Goal: Information Seeking & Learning: Understand process/instructions

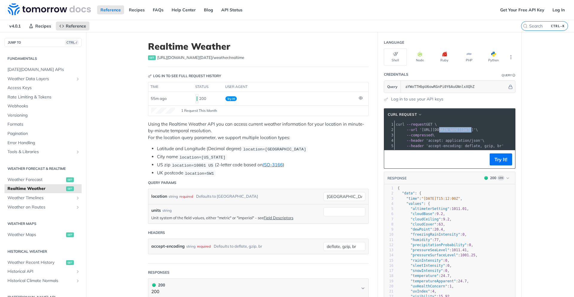
scroll to position [100, 0]
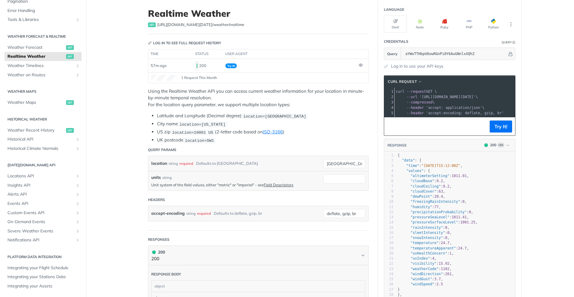
click at [188, 125] on span "location=[US_STATE]" at bounding box center [202, 124] width 46 height 4
copy span "location"
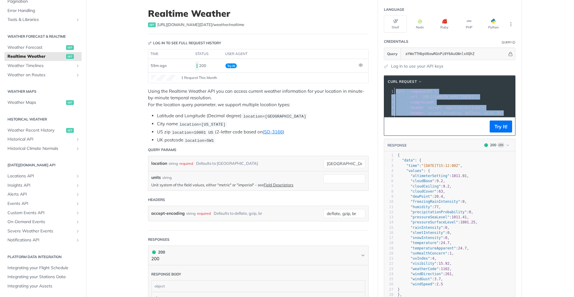
drag, startPoint x: 393, startPoint y: 91, endPoint x: 502, endPoint y: 115, distance: 111.4
click at [502, 115] on div "1 curl --request GET \ 2 --url '[URL][DOMAIN_NAME][DATE]' \ 3 --compressed \ 4 …" at bounding box center [520, 102] width 250 height 27
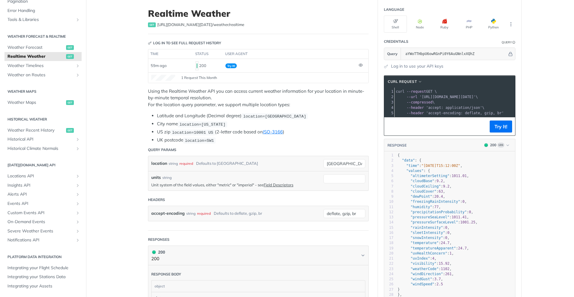
click at [480, 113] on span "'accept-encoding: deflate, gzip, br'" at bounding box center [465, 113] width 78 height 4
drag, startPoint x: 418, startPoint y: 95, endPoint x: 485, endPoint y: 96, distance: 66.7
click at [476, 96] on span "'[URL][DOMAIN_NAME][DATE]'" at bounding box center [447, 97] width 56 height 4
click at [423, 102] on span "--compressed" at bounding box center [420, 102] width 26 height 4
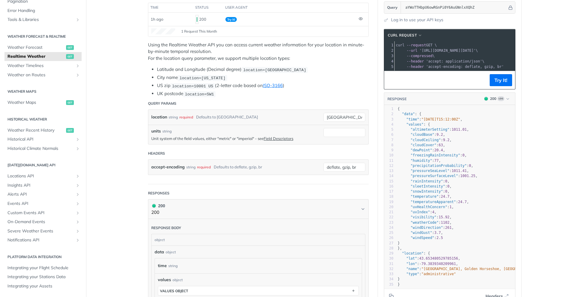
scroll to position [69, 0]
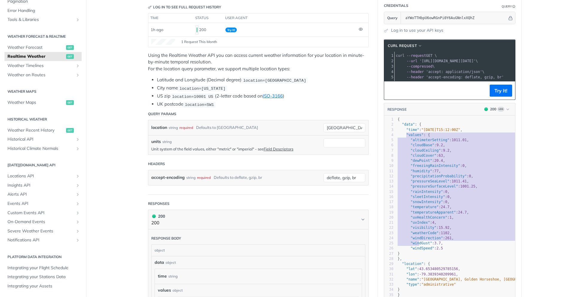
type textarea ""values": { "altimeterSetting": 1011.01, "cloudBase": 9.2, "cloudCeiling": 9.2,…"
drag, startPoint x: 405, startPoint y: 139, endPoint x: 420, endPoint y: 257, distance: 119.3
click at [420, 257] on div "1 { 2 "data" : { 3 "time" : "2025-08-13T15:12:00Z" , 4 "values" : { 5 "altimete…" at bounding box center [458, 207] width 125 height 181
click at [415, 137] on span ""values"" at bounding box center [414, 135] width 17 height 4
type textarea ""values": { "altimeterSetting": 1011.01, "cloudBase": 9.2, "cloudCeiling": 9.2,…"
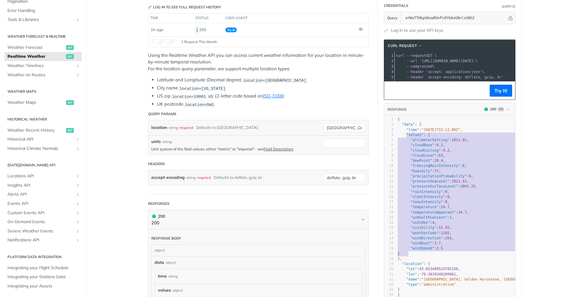
drag, startPoint x: 404, startPoint y: 138, endPoint x: 423, endPoint y: 256, distance: 119.2
click at [423, 256] on div "1 { 2 "data" : { 3 "time" : "2025-08-13T15:12:00Z" , 4 "values" : { 5 "altimete…" at bounding box center [458, 207] width 125 height 181
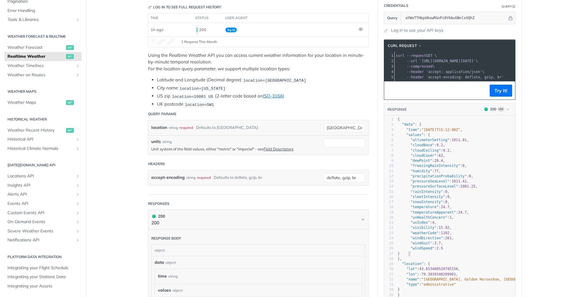
click at [423, 256] on pre "}" at bounding box center [458, 253] width 125 height 5
click at [408, 256] on pre "}" at bounding box center [458, 253] width 125 height 5
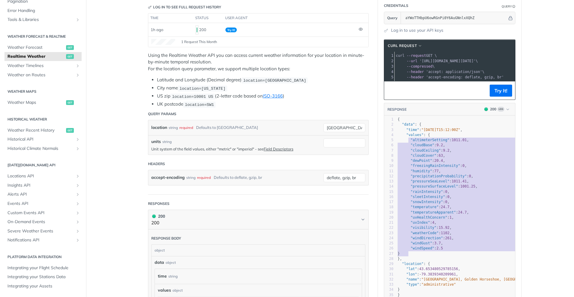
type textarea ""values": { "altimeterSetting": 1011.01, "cloudBase": 9.2, "cloudCeiling": 9.2,…"
drag, startPoint x: 406, startPoint y: 257, endPoint x: 404, endPoint y: 140, distance: 117.5
click at [404, 140] on div "1 { 2 "data" : { 3 "time" : "2025-08-13T15:12:00Z" , 4 "values" : { 5 "altimete…" at bounding box center [458, 207] width 125 height 181
click at [412, 142] on span ""altimeterSetting"" at bounding box center [430, 140] width 39 height 4
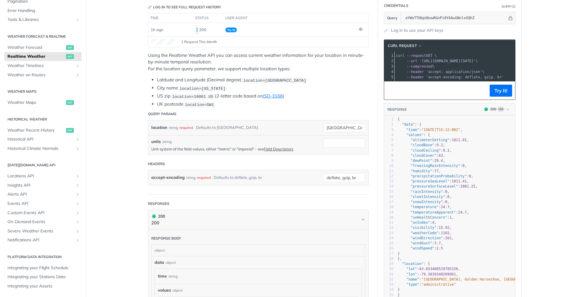
scroll to position [0, 129]
drag, startPoint x: 419, startPoint y: 61, endPoint x: 505, endPoint y: 60, distance: 86.4
click at [351, 60] on span "'[URL][DOMAIN_NAME][DATE]'" at bounding box center [323, 61] width 56 height 4
copy span "https://api.tomorrow.io/v4/weather/realtime?location=toronto&apikey=aYWoTTHbpU6…"
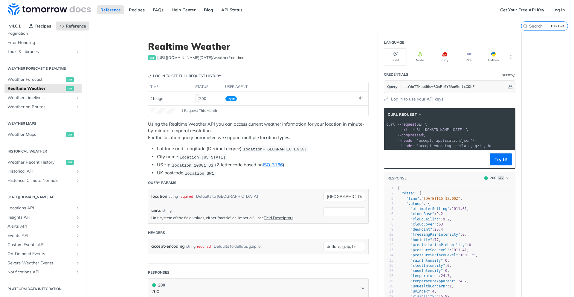
scroll to position [0, 0]
click at [426, 135] on span "--compressed" at bounding box center [420, 135] width 26 height 4
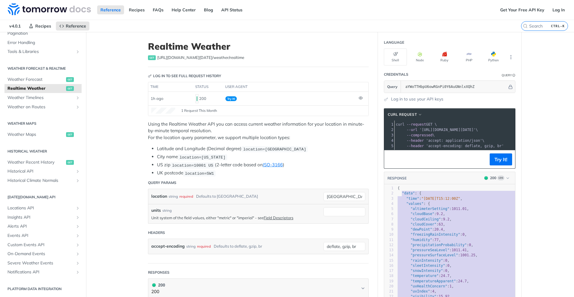
type textarea "{ "data": { "time": "2025-08-13T15:12:00Z", "values": { "altimeterSetting": 101…"
drag, startPoint x: 404, startPoint y: 265, endPoint x: 396, endPoint y: 195, distance: 70.5
click at [396, 195] on div "1 { 2 "data" : { 3 "time" : "2025-08-13T15:12:00Z" , 4 "values" : { 5 "altimete…" at bounding box center [458, 276] width 125 height 181
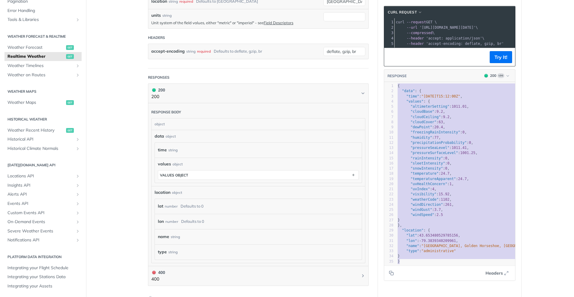
scroll to position [215, 0]
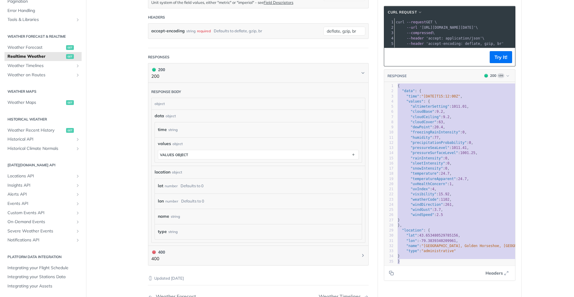
click at [415, 202] on span ""weatherCode"" at bounding box center [425, 199] width 28 height 4
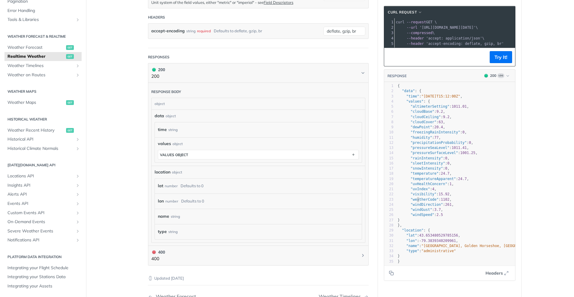
type textarea "weatherCode"
click at [415, 202] on span ""weatherCode"" at bounding box center [425, 199] width 28 height 4
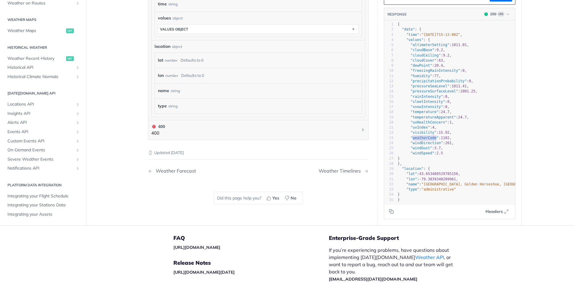
scroll to position [359, 0]
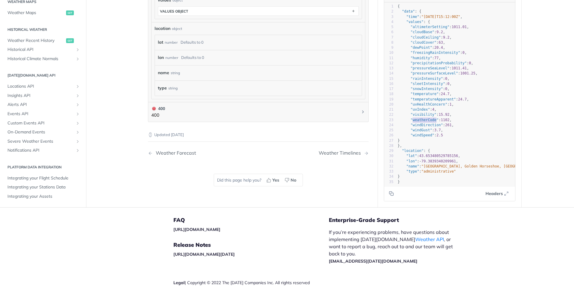
click at [422, 118] on span ""weatherCode"" at bounding box center [425, 120] width 28 height 4
type textarea "weatherCode"
click at [422, 118] on span ""weatherCode"" at bounding box center [425, 120] width 28 height 4
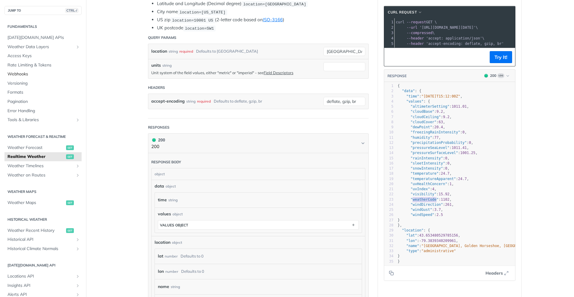
scroll to position [144, 0]
click at [38, 10] on button "JUMP TO CTRL-/" at bounding box center [42, 10] width 77 height 9
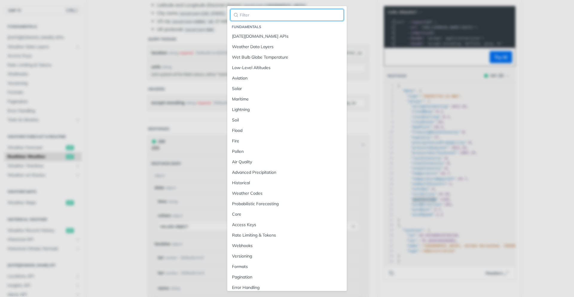
paste input "weatherCode"
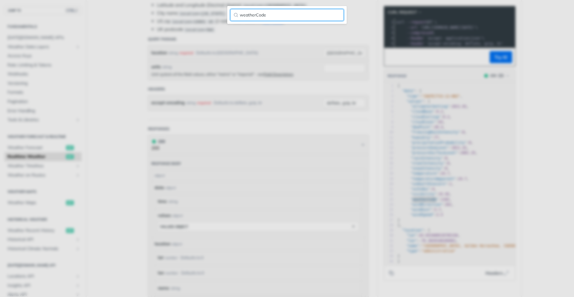
type input "weatherCode"
click at [109, 91] on main "JUMP TO CTRL-/ Fundamentals Tomorrow.io APIs Weather Data Layers Core Probabili…" at bounding box center [287, 155] width 574 height 534
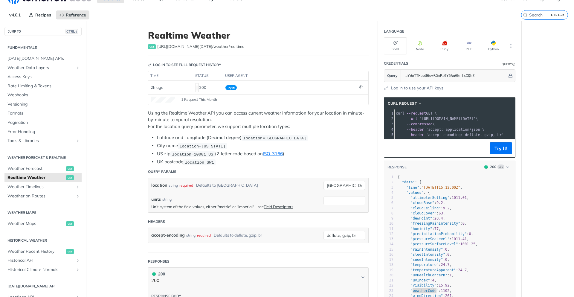
scroll to position [0, 0]
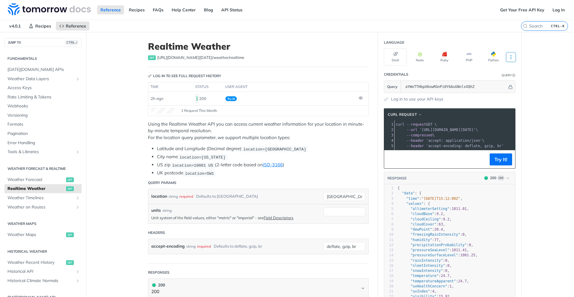
click at [508, 57] on icon "More ellipsis" at bounding box center [510, 56] width 5 height 5
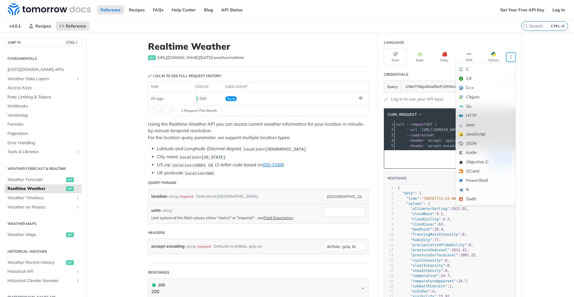
click at [532, 110] on main "JUMP TO CTRL-/ Fundamentals Tomorrow.io APIs Weather Data Layers Core Probabili…" at bounding box center [287, 299] width 574 height 534
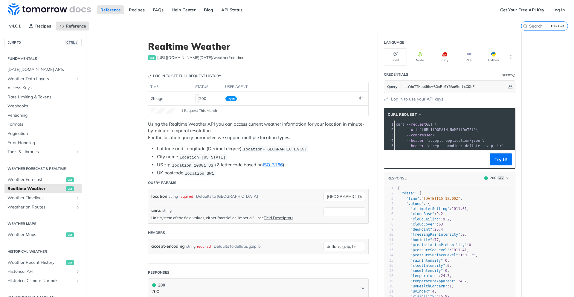
click at [167, 45] on h1 "Realtime Weather" at bounding box center [258, 46] width 221 height 11
drag, startPoint x: 236, startPoint y: 59, endPoint x: 168, endPoint y: 59, distance: 68.5
click at [168, 59] on div "get https://api.tomorrow.io/v4 /weather/realtime" at bounding box center [258, 58] width 221 height 6
copy span "api.tomorrow.io/v4 /weather/realtime"
click at [526, 24] on input "CTRL-K" at bounding box center [537, 25] width 61 height 5
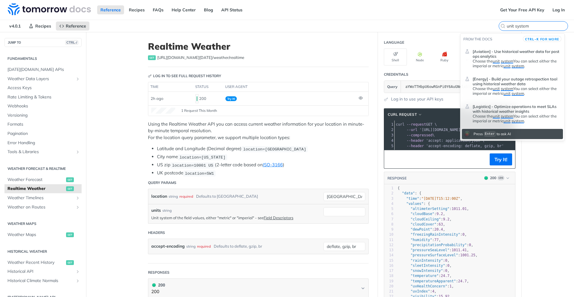
type input "unit system"
click at [511, 61] on span "system" at bounding box center [507, 61] width 13 height 5
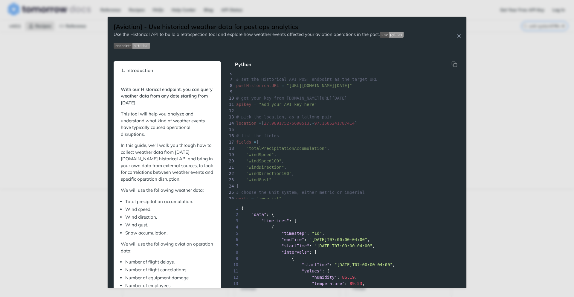
scroll to position [59, 0]
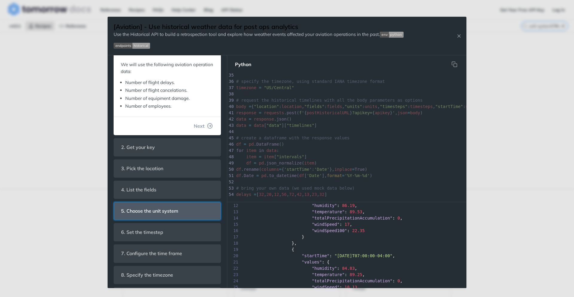
click at [163, 213] on span "5. Choose the unit system" at bounding box center [149, 211] width 65 height 12
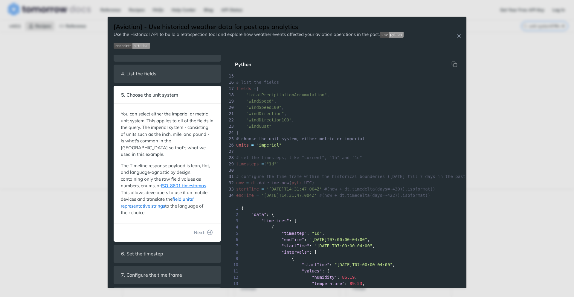
click at [158, 201] on link "field units' representative strings" at bounding box center [157, 202] width 73 height 13
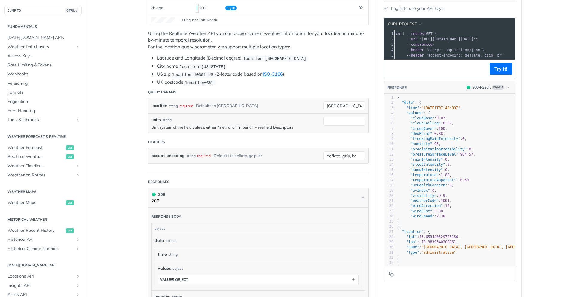
drag, startPoint x: 309, startPoint y: 115, endPoint x: 317, endPoint y: 111, distance: 8.9
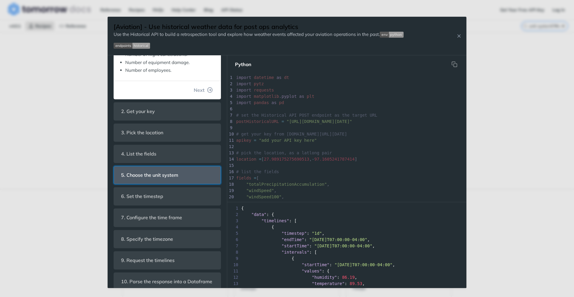
click at [165, 176] on span "5. Choose the unit system" at bounding box center [149, 175] width 65 height 12
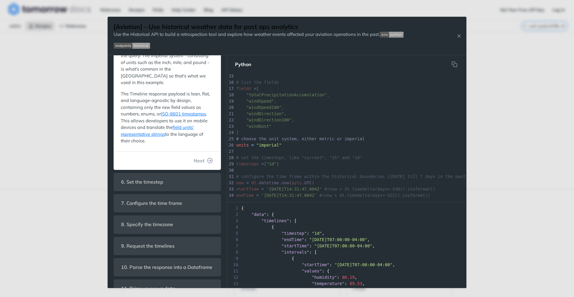
scroll to position [2, 0]
click at [246, 146] on span "units" at bounding box center [242, 145] width 13 height 5
type textarea "units"
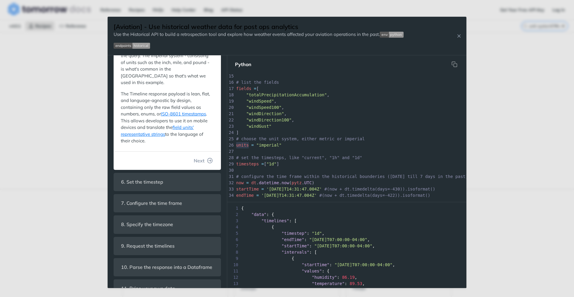
click at [246, 146] on span "units" at bounding box center [242, 145] width 13 height 5
click at [308, 142] on pre "units = "imperial"" at bounding box center [419, 145] width 369 height 6
click at [242, 144] on span "units" at bounding box center [242, 145] width 13 height 5
type textarea "units"
click at [242, 144] on span "units" at bounding box center [242, 145] width 13 height 5
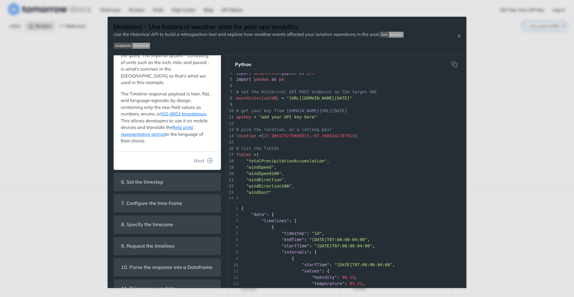
scroll to position [6, 0]
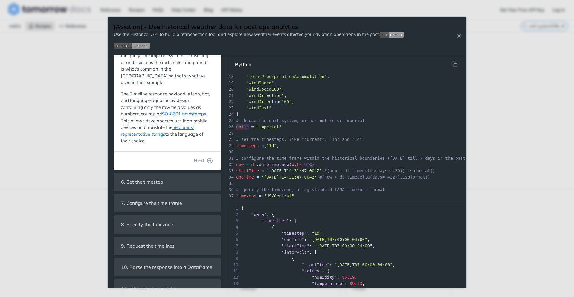
click at [245, 128] on span "units" at bounding box center [242, 126] width 13 height 5
type textarea "units"
click at [245, 128] on span "units" at bounding box center [242, 126] width 13 height 5
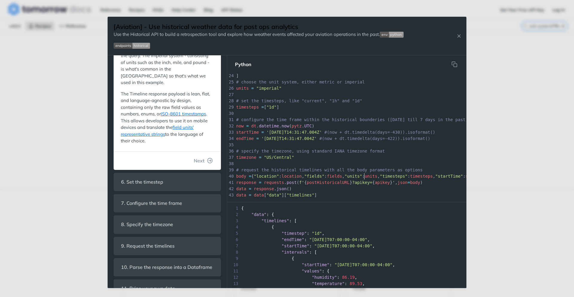
click at [362, 178] on span ""units"" at bounding box center [354, 176] width 18 height 5
type textarea "units"
click at [364, 178] on div "x 5 import pandas as pd 6 ​ 7 # set the Historical API POST endpoint as the tar…" at bounding box center [419, 147] width 369 height 389
click at [365, 172] on span "# request the historical timelines with all the body parameters as options" at bounding box center [329, 169] width 187 height 5
click at [362, 177] on span ""units"" at bounding box center [354, 176] width 18 height 5
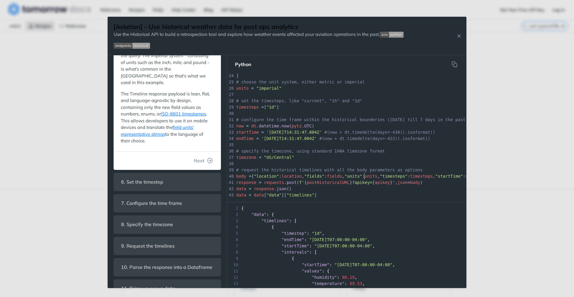
type textarea "units"
click at [364, 177] on div "x 5 import pandas as pd 6 ​ 7 # set the Historical API POST endpoint as the tar…" at bounding box center [419, 147] width 369 height 389
click at [328, 81] on span "# choose the unit system, either metric or imperial" at bounding box center [300, 82] width 129 height 5
type textarea "metric"
click at [328, 81] on span "# choose the unit system, either metric or imperial" at bounding box center [300, 82] width 129 height 5
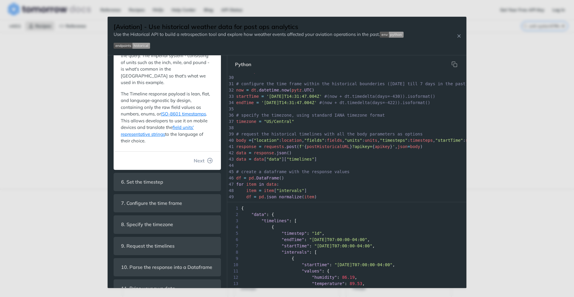
click at [243, 66] on button "Python" at bounding box center [243, 64] width 26 height 12
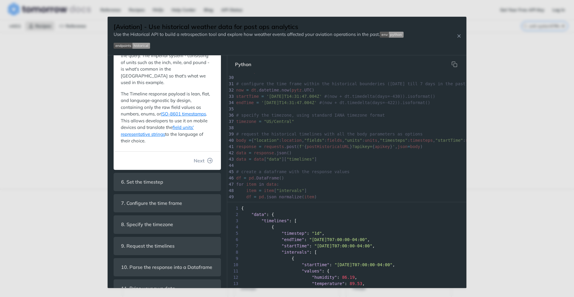
click at [243, 66] on button "Python" at bounding box center [243, 64] width 26 height 12
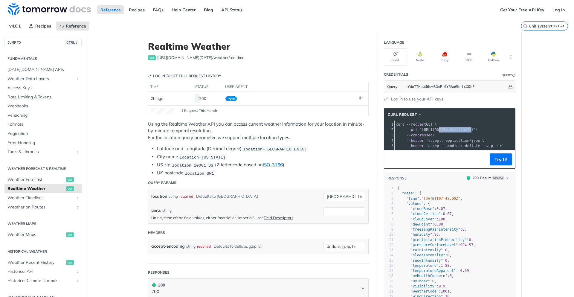
drag, startPoint x: 437, startPoint y: 129, endPoint x: 468, endPoint y: 129, distance: 30.8
click at [468, 129] on span "'[URL][DOMAIN_NAME][DATE]'" at bounding box center [447, 130] width 56 height 4
copy span "api.tomorrow.io"
click at [52, 12] on img at bounding box center [49, 9] width 83 height 12
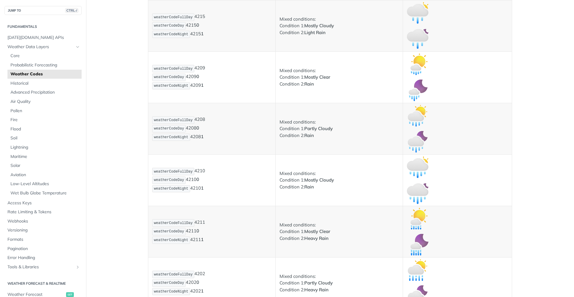
scroll to position [1507, 0]
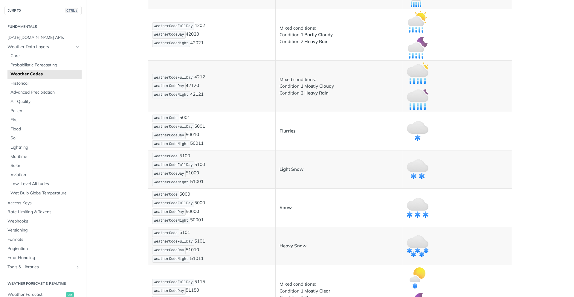
drag, startPoint x: 413, startPoint y: 209, endPoint x: 538, endPoint y: 181, distance: 128.4
drag, startPoint x: 417, startPoint y: 211, endPoint x: 416, endPoint y: 206, distance: 5.4
click at [416, 206] on img "Expand image" at bounding box center [418, 208] width 22 height 22
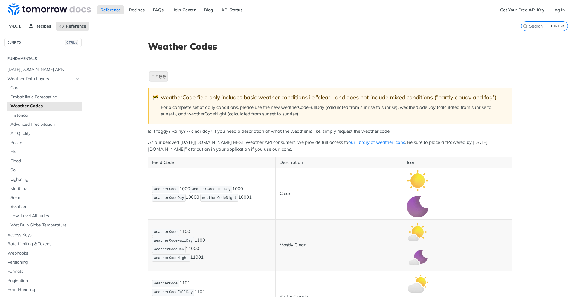
click at [183, 190] on p "weatherCode 1000 weatherCodeFullDay 1000 weatherCodeDay 1000 0 weatherCodeNight…" at bounding box center [211, 193] width 119 height 17
copy p "1000"
click at [208, 222] on td "weatherCode 1100 weatherCodeFullDay 1100 weatherCodeDay 1100 0 weatherCodeNight…" at bounding box center [211, 244] width 127 height 51
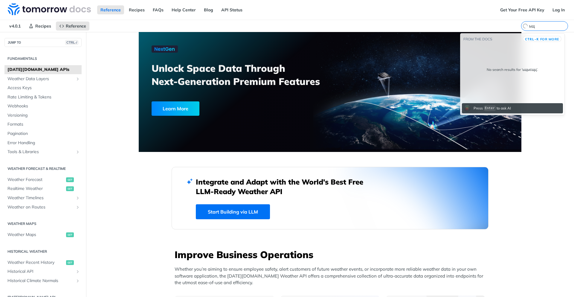
type input "ь"
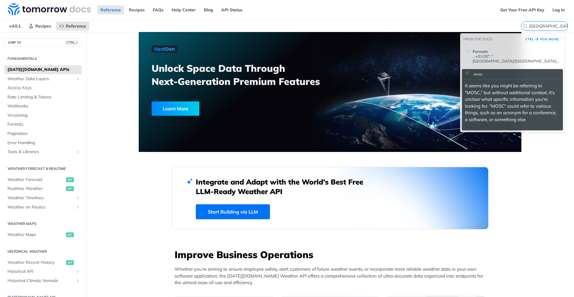
type input "moscow"
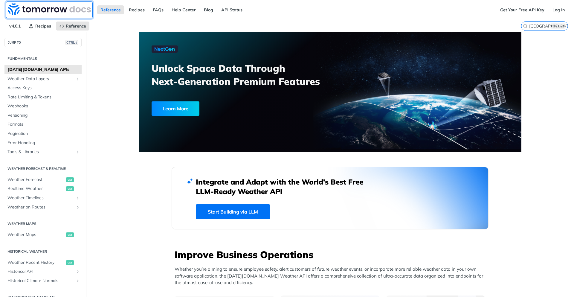
click at [44, 10] on img at bounding box center [49, 9] width 83 height 12
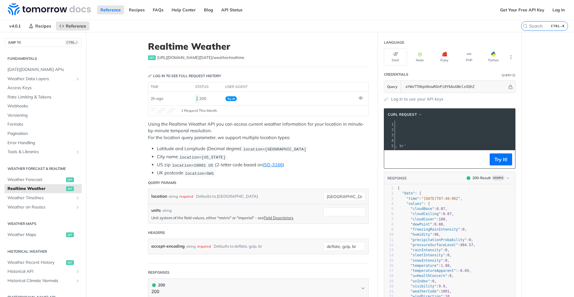
scroll to position [0, 70]
click at [406, 129] on span "'[URL][DOMAIN_NAME][DATE]'" at bounding box center [378, 130] width 56 height 4
click at [406, 130] on span "'[URL][DOMAIN_NAME][DATE]'" at bounding box center [378, 130] width 56 height 4
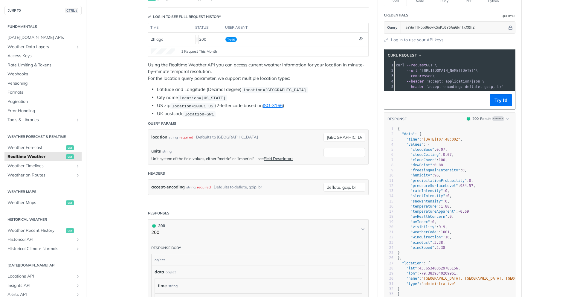
scroll to position [144, 0]
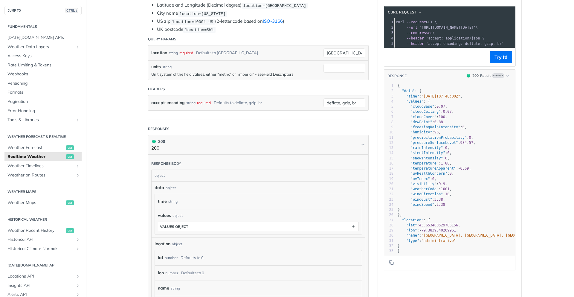
click at [406, 222] on span ""location"" at bounding box center [413, 220] width 22 height 4
type textarea "location"
click at [406, 222] on span ""location"" at bounding box center [413, 220] width 22 height 4
click at [413, 232] on span ""lon"" at bounding box center [411, 230] width 11 height 4
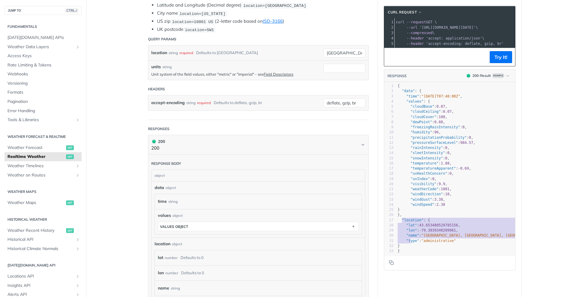
type textarea ""location": { "[GEOGRAPHIC_DATA], "name": "[GEOGRAPHIC_DATA], [GEOGRAPHIC_DATA]…"
drag, startPoint x: 399, startPoint y: 223, endPoint x: 411, endPoint y: 251, distance: 30.2
click at [411, 251] on div "1 { 2 "data" : { 3 "time" : "[DATE]T07:48:00Z" , 4 "values" : { 5 "cloudBase" :…" at bounding box center [472, 168] width 153 height 170
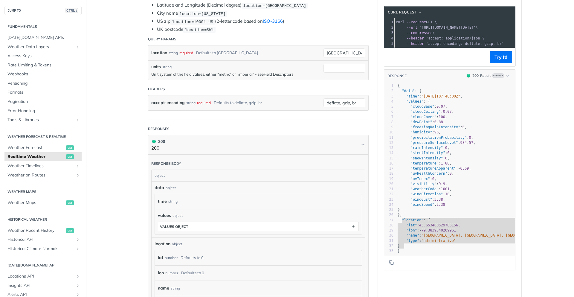
click at [378, 79] on section "cURL Request xxxxxxxxxx 1 curl --request GET \ 2 --url '[URL][DOMAIN_NAME][DATE…" at bounding box center [450, 138] width 144 height 276
click at [379, 71] on section "cURL Request xxxxxxxxxx 1 curl --request GET \ 2 --url '[URL][DOMAIN_NAME][DATE…" at bounding box center [450, 138] width 144 height 276
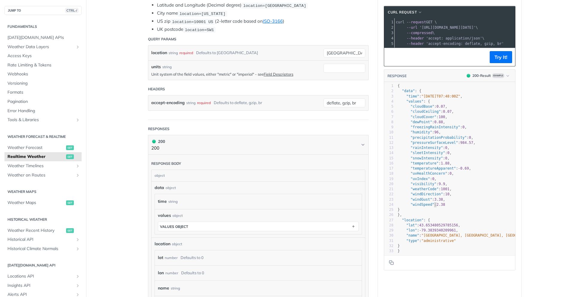
click at [431, 207] on span ""windSpeed"" at bounding box center [423, 204] width 24 height 4
